Goal: Information Seeking & Learning: Learn about a topic

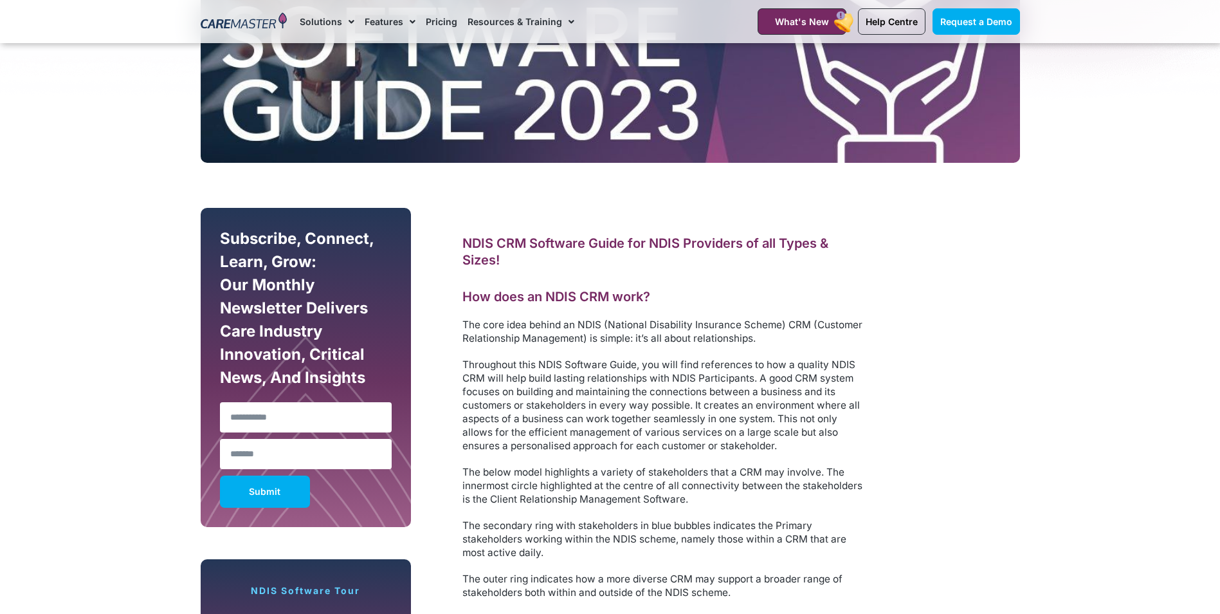
scroll to position [579, 0]
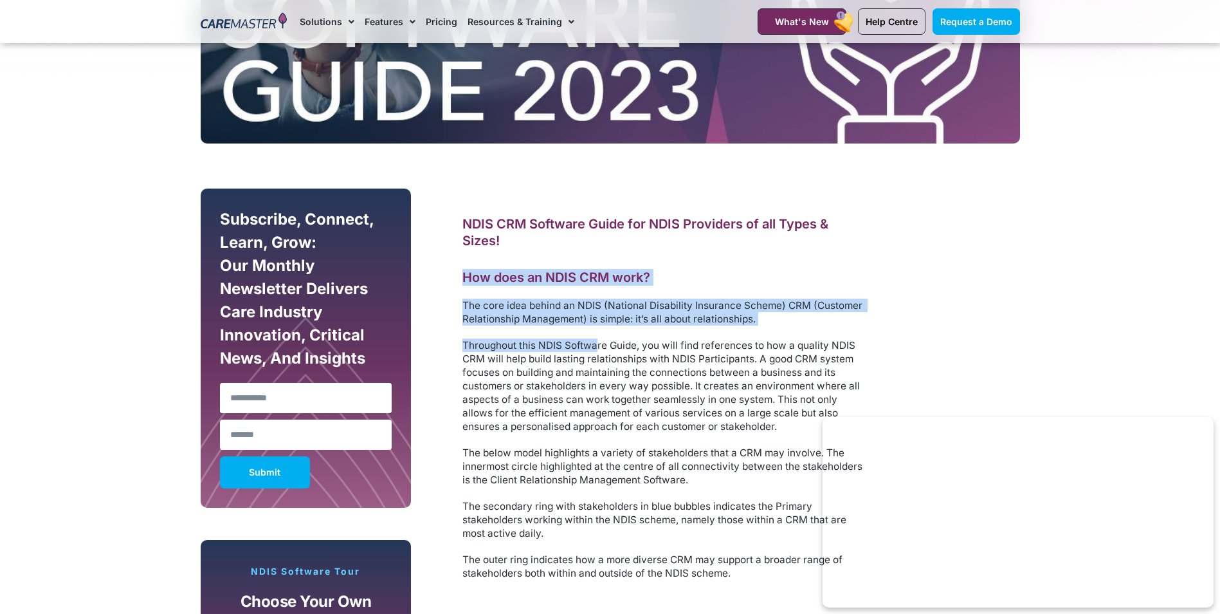
drag, startPoint x: 466, startPoint y: 275, endPoint x: 596, endPoint y: 351, distance: 151.1
click at [596, 351] on div "NDIS CRM Software Guide for NDIS Providers of all Types & Sizes! How does an ND…" at bounding box center [665, 398] width 405 height 364
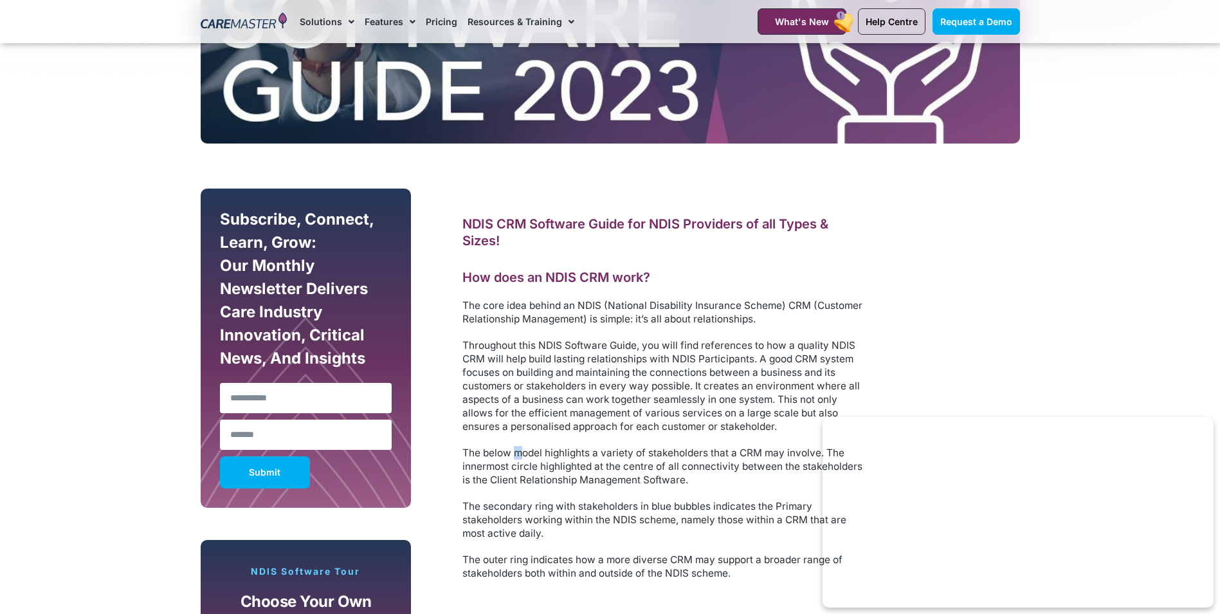
drag, startPoint x: 596, startPoint y: 351, endPoint x: 519, endPoint y: 453, distance: 128.0
click at [519, 453] on span "The below model highlights a variety of stakeholders that a CRM may involve. Th…" at bounding box center [664, 465] width 403 height 39
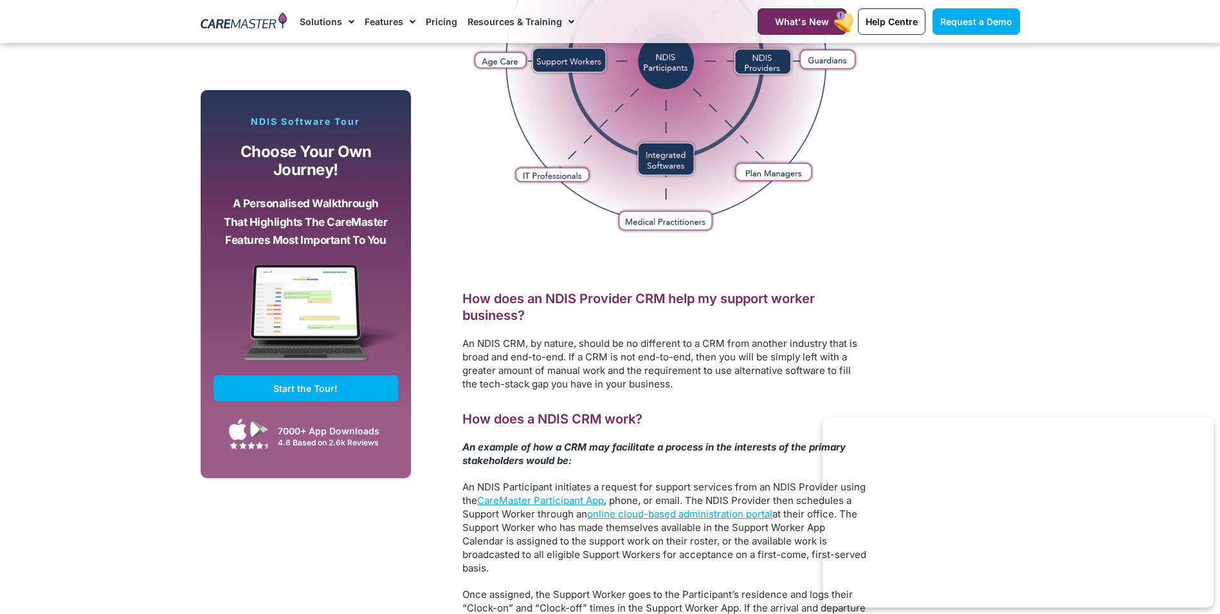
scroll to position [1351, 0]
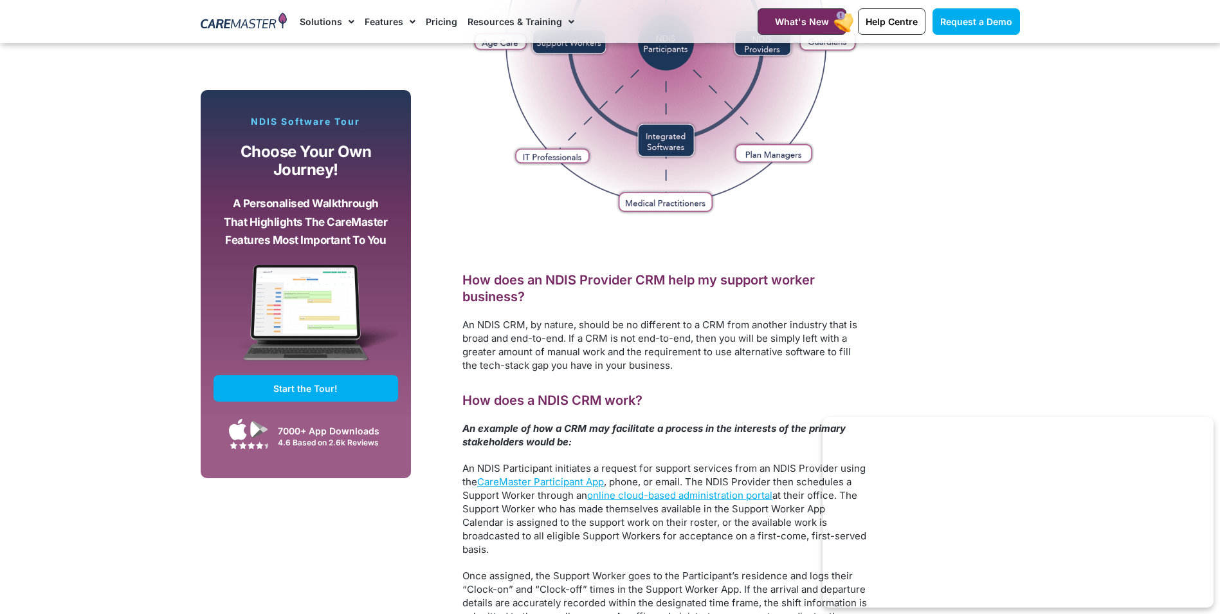
drag, startPoint x: 964, startPoint y: 252, endPoint x: 636, endPoint y: 310, distance: 333.3
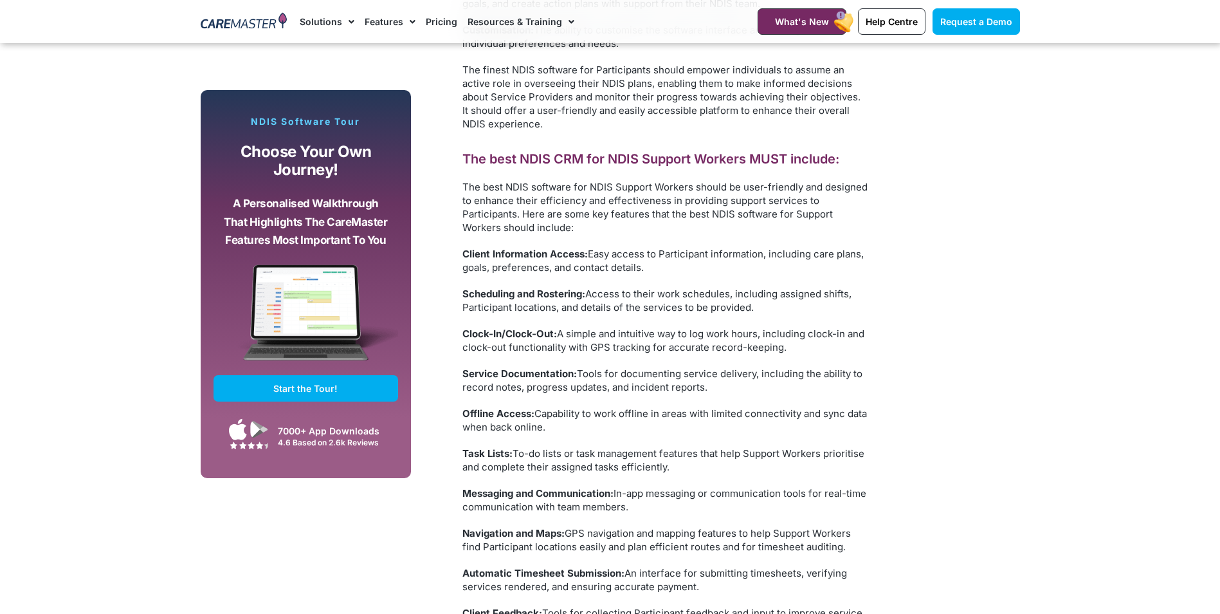
scroll to position [4632, 0]
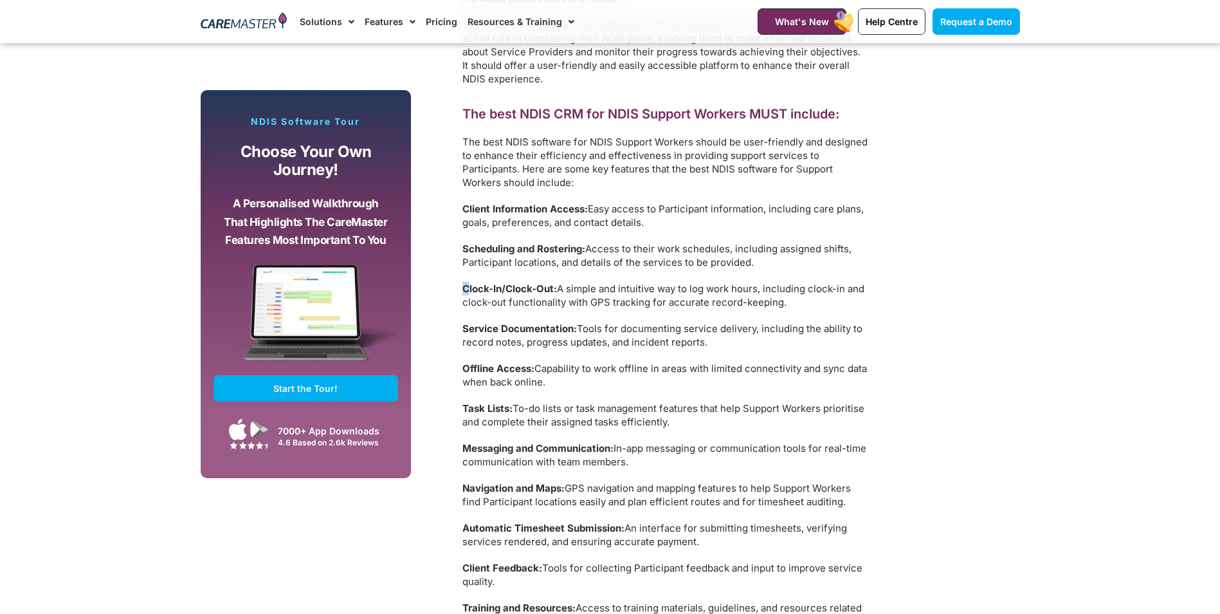
click at [469, 288] on strong "Clock-In/Clock-Out:" at bounding box center [510, 288] width 95 height 12
drag, startPoint x: 469, startPoint y: 288, endPoint x: 454, endPoint y: 298, distance: 17.7
drag, startPoint x: 796, startPoint y: 266, endPoint x: 625, endPoint y: 425, distance: 233.5
click at [624, 425] on p "Task Lists: To-do lists or task management features that help Support Workers p…" at bounding box center [665, 414] width 405 height 27
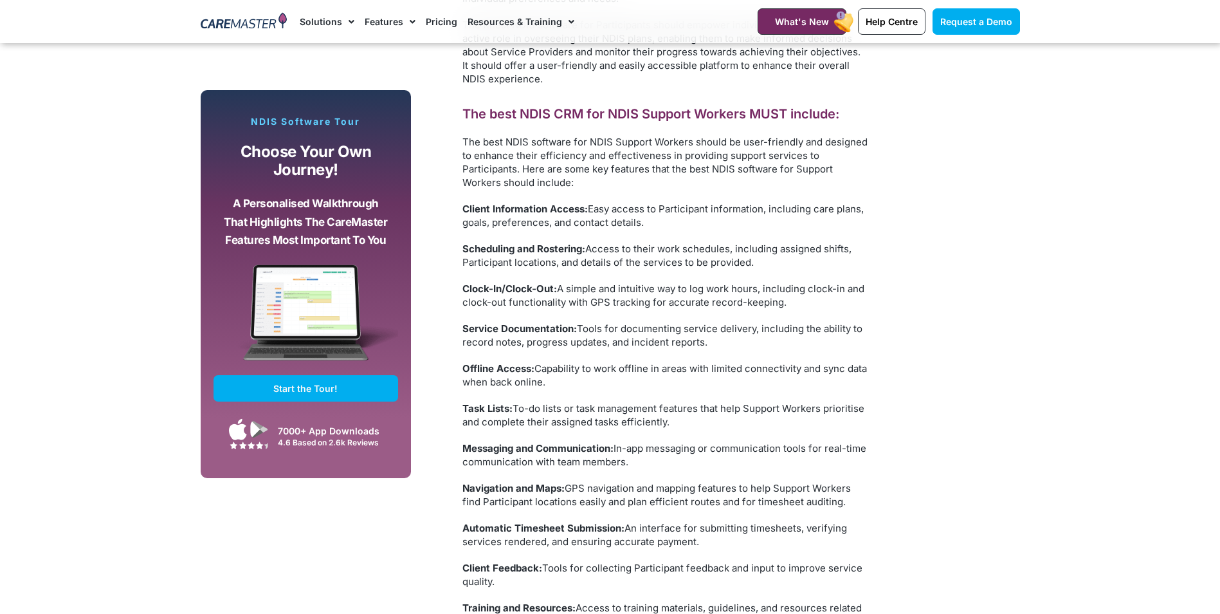
drag, startPoint x: 465, startPoint y: 288, endPoint x: 910, endPoint y: 455, distance: 475.0
copy div "Clock-In/Clock-Out: A simple and intuitive way to log work hours, including clo…"
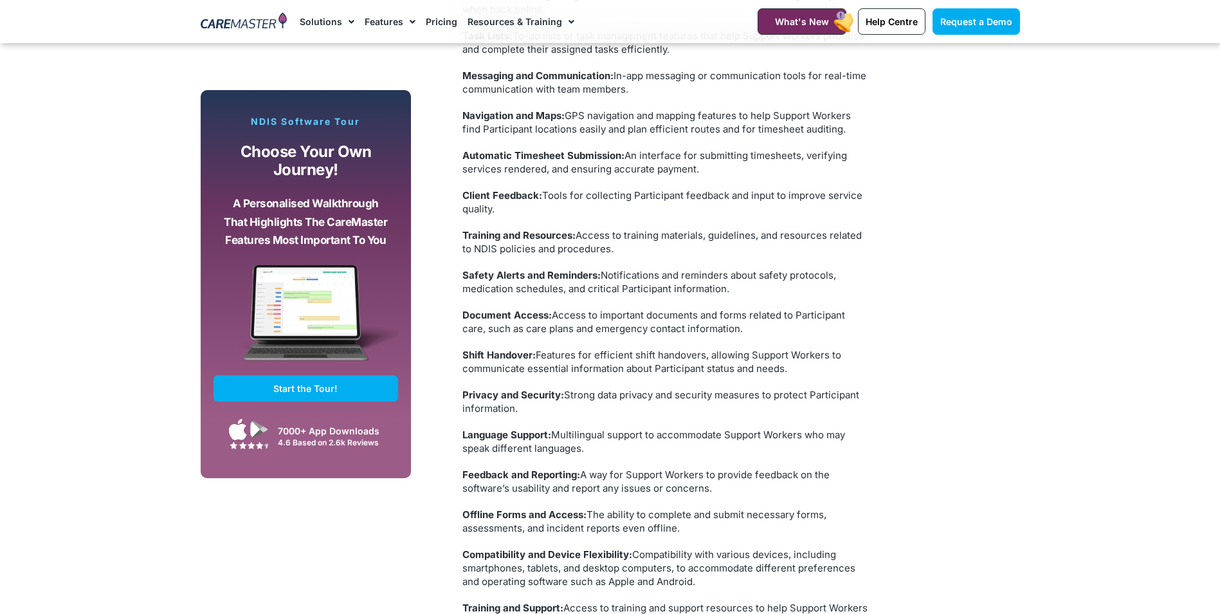
scroll to position [5018, 0]
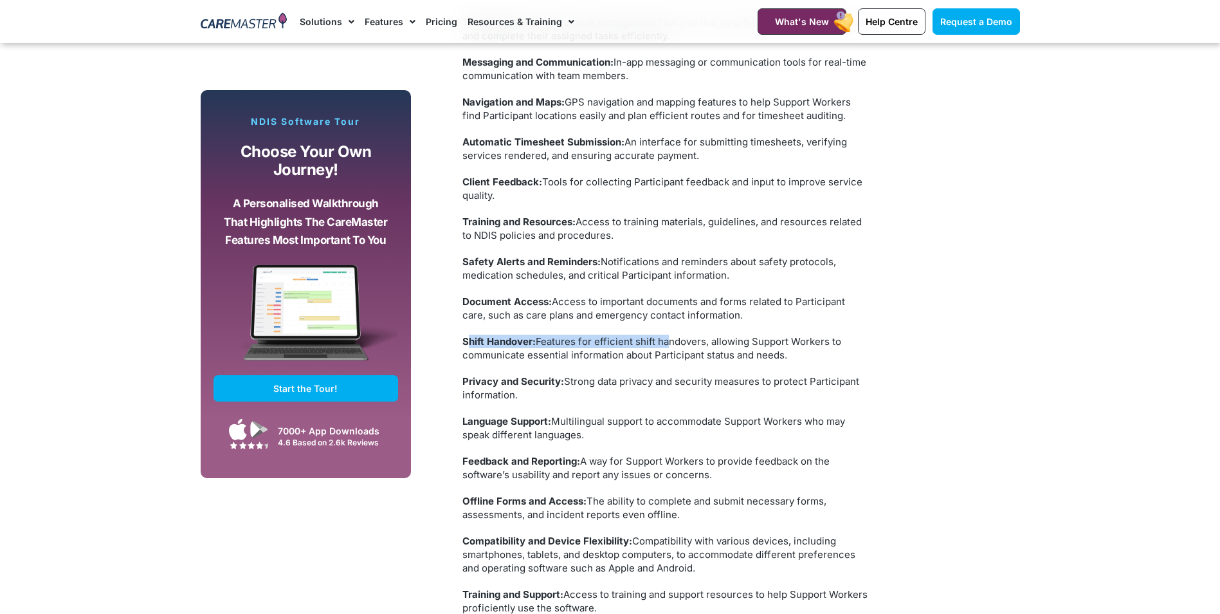
drag, startPoint x: 467, startPoint y: 342, endPoint x: 662, endPoint y: 345, distance: 195.0
click at [662, 345] on p "Shift Handover: Features for efficient shift handovers, allowing Support Worker…" at bounding box center [665, 348] width 405 height 27
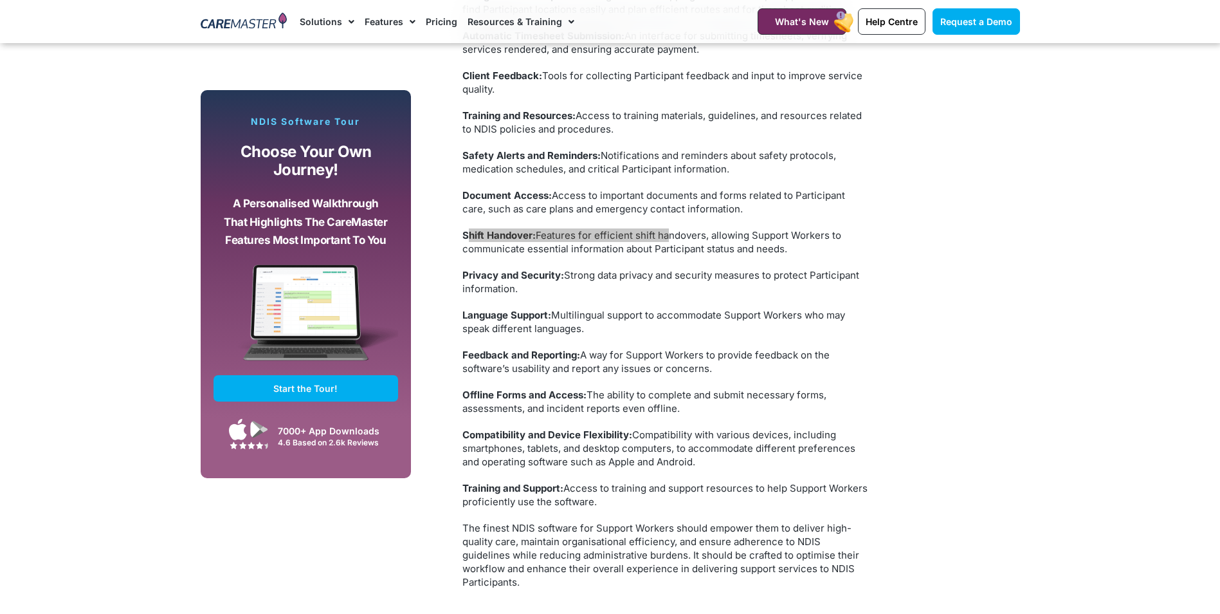
scroll to position [4825, 0]
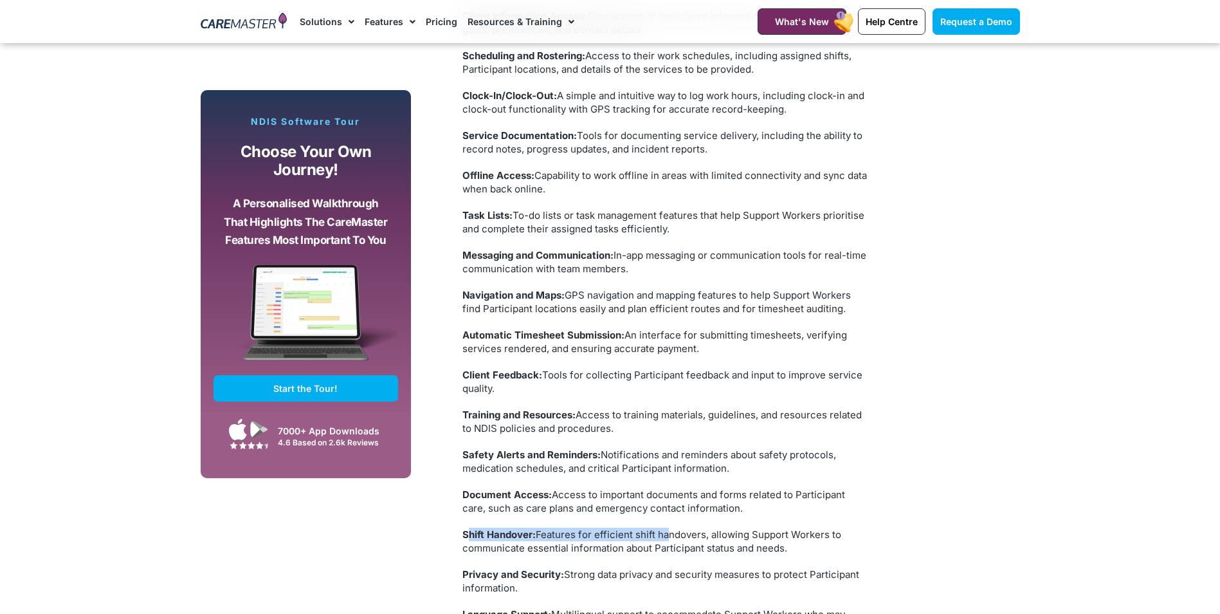
drag, startPoint x: 748, startPoint y: 470, endPoint x: 426, endPoint y: 451, distance: 322.9
copy p "Safety Alerts and Reminders: Notifications and reminders about safety protocols…"
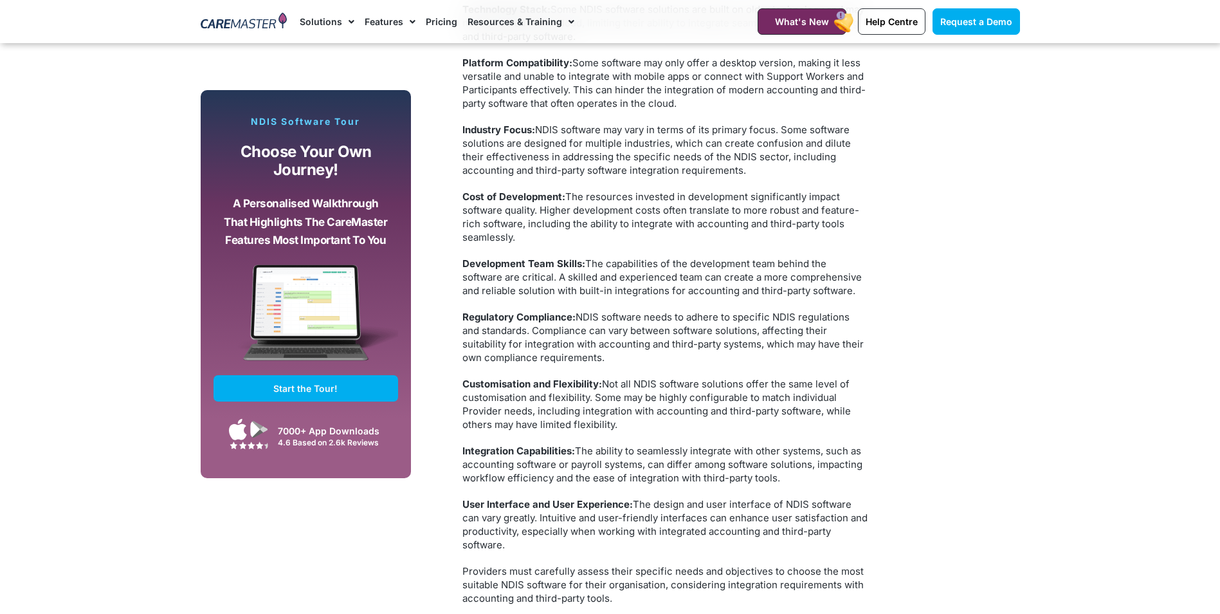
scroll to position [6755, 0]
